Goal: Transaction & Acquisition: Purchase product/service

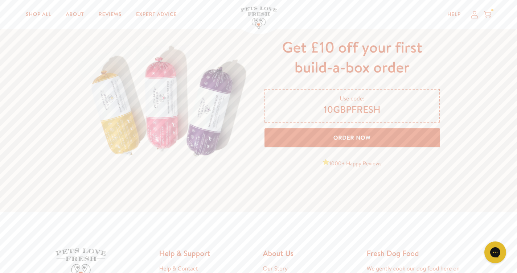
scroll to position [1168, 0]
click at [326, 130] on link "Order Now" at bounding box center [353, 137] width 176 height 19
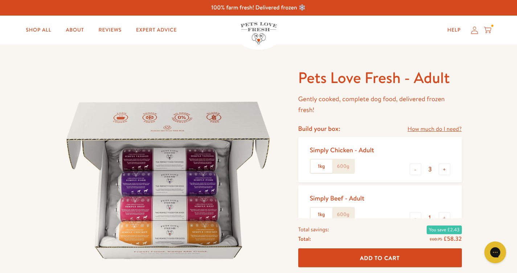
click at [346, 164] on label "600g" at bounding box center [344, 167] width 22 height 14
click at [0, 0] on input "600g" at bounding box center [0, 0] width 0 height 0
click at [345, 211] on label "600g" at bounding box center [344, 215] width 22 height 14
click at [0, 0] on input "600g" at bounding box center [0, 0] width 0 height 0
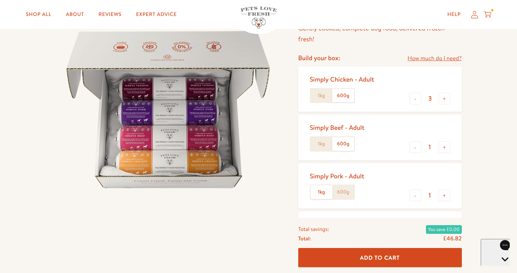
scroll to position [73, 0]
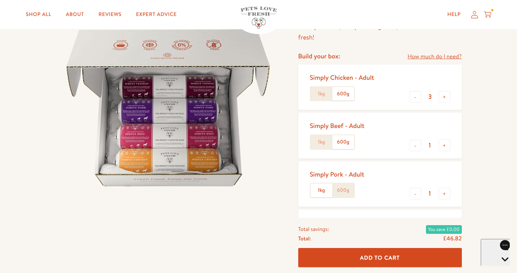
click at [343, 190] on label "600g" at bounding box center [344, 191] width 22 height 14
click at [0, 0] on input "600g" at bounding box center [0, 0] width 0 height 0
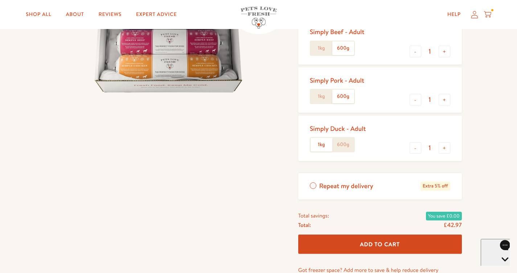
scroll to position [160, 0]
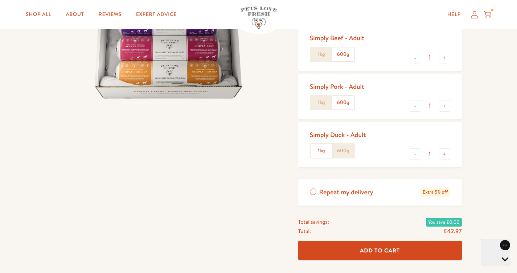
click at [343, 147] on label "600g" at bounding box center [344, 151] width 22 height 14
click at [0, 0] on input "600g" at bounding box center [0, 0] width 0 height 0
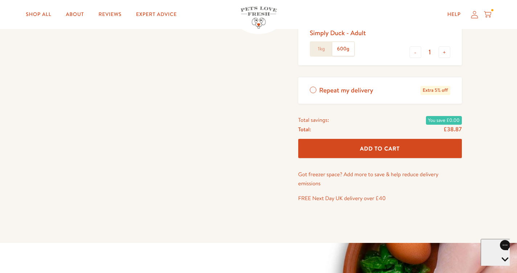
scroll to position [263, 0]
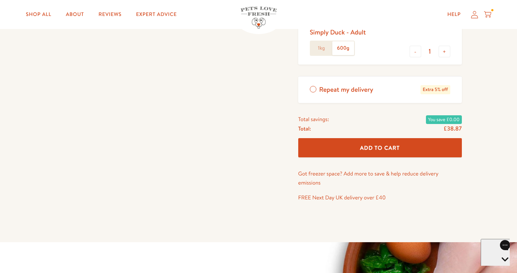
click at [408, 143] on button "Add To Cart" at bounding box center [380, 147] width 164 height 19
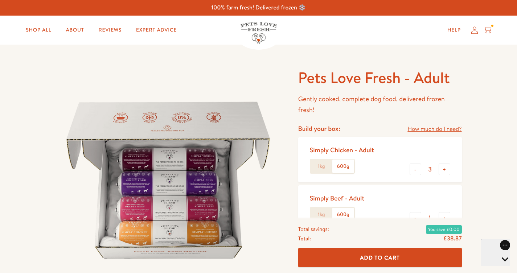
scroll to position [0, 0]
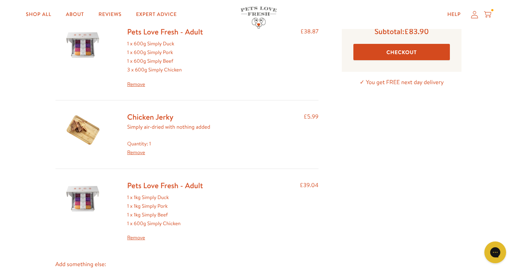
scroll to position [69, 0]
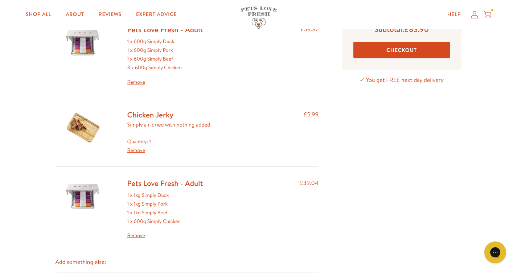
click at [132, 80] on link "Remove" at bounding box center [165, 82] width 76 height 9
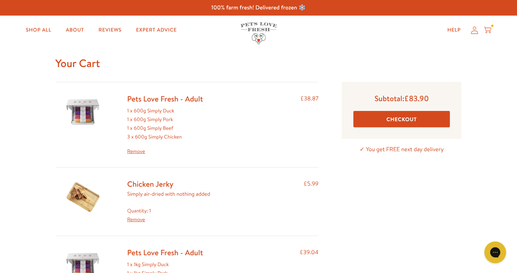
scroll to position [0, 0]
click at [433, 119] on button "Checkout" at bounding box center [402, 119] width 97 height 16
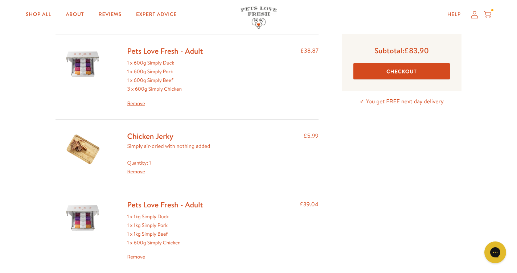
scroll to position [45, 0]
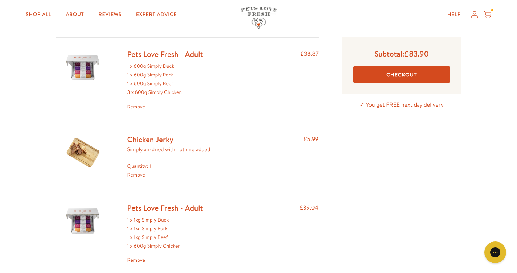
click at [139, 105] on link "Remove" at bounding box center [165, 107] width 76 height 9
click at [137, 105] on link "Remove" at bounding box center [165, 107] width 76 height 9
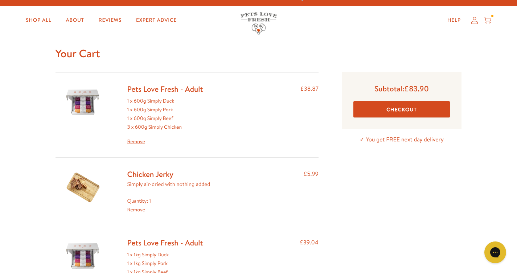
scroll to position [16, 0]
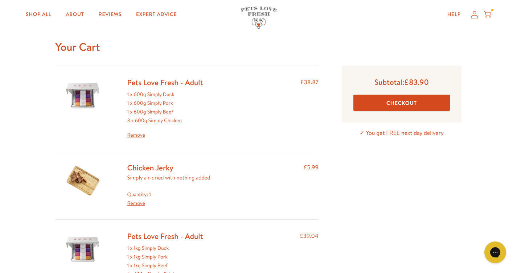
click at [140, 133] on link "Remove" at bounding box center [165, 135] width 76 height 9
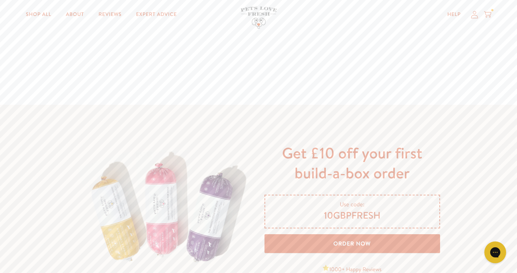
scroll to position [1073, 0]
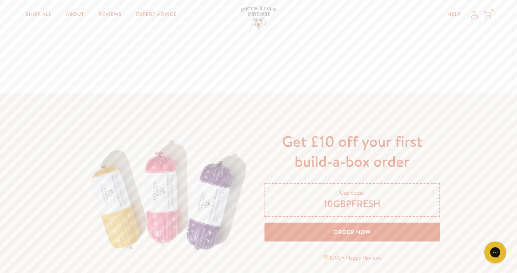
click at [294, 231] on link "Order Now" at bounding box center [353, 232] width 176 height 19
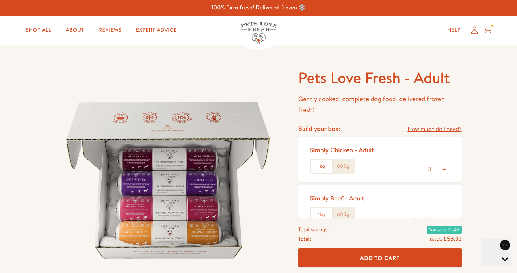
click at [489, 27] on icon at bounding box center [487, 30] width 7 height 8
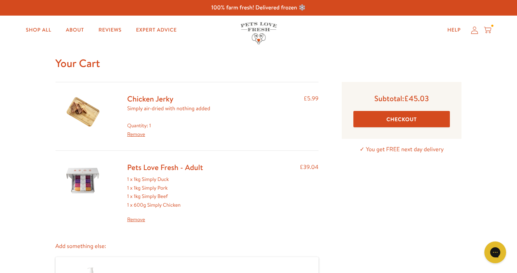
click at [381, 117] on button "Checkout" at bounding box center [402, 119] width 97 height 16
